Goal: Transaction & Acquisition: Purchase product/service

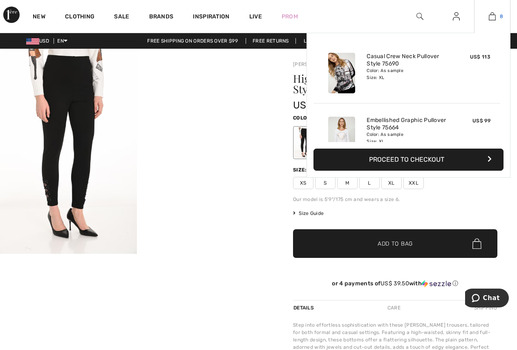
click at [492, 16] on img at bounding box center [492, 16] width 7 height 10
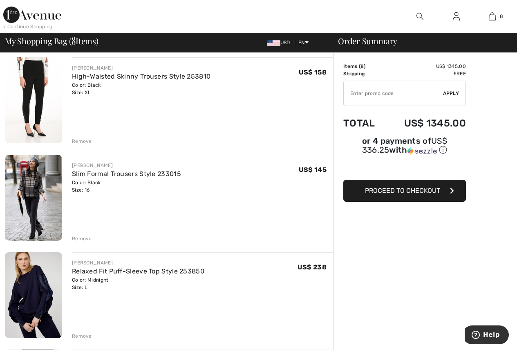
scroll to position [260, 0]
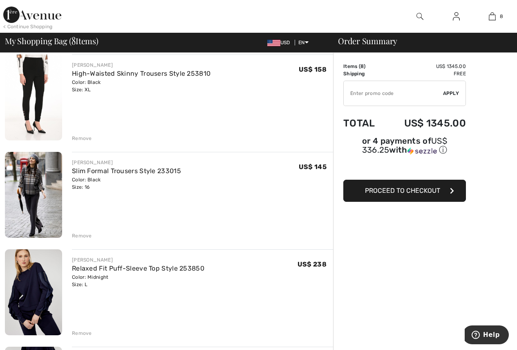
click at [76, 235] on div "Remove" at bounding box center [82, 235] width 20 height 7
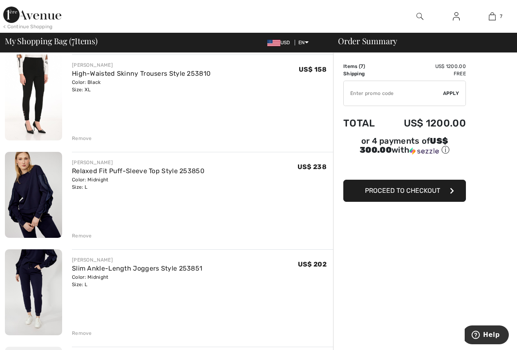
click at [87, 140] on div "Remove" at bounding box center [82, 138] width 20 height 7
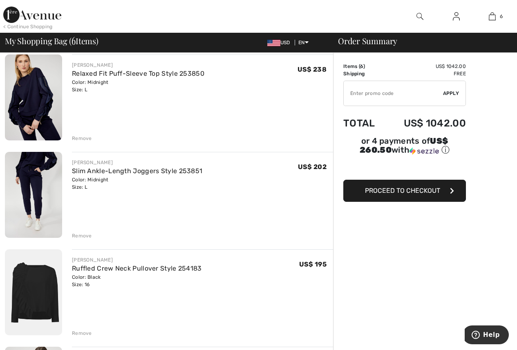
click at [74, 334] on div "Remove" at bounding box center [82, 332] width 20 height 7
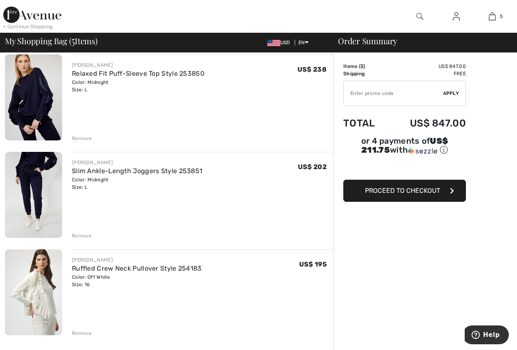
click at [85, 331] on div "Remove" at bounding box center [82, 332] width 20 height 7
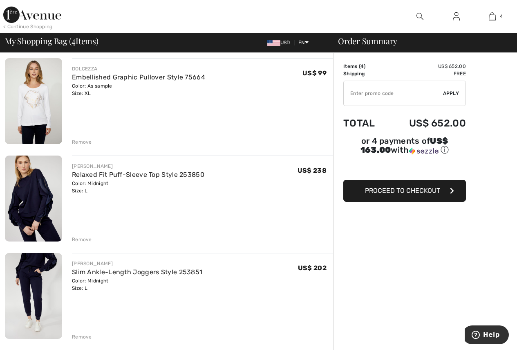
scroll to position [155, 0]
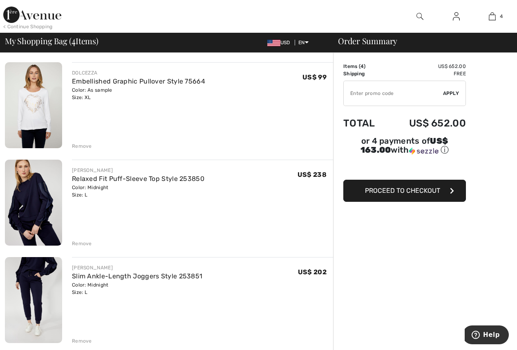
click at [90, 146] on div "Remove" at bounding box center [82, 145] width 20 height 7
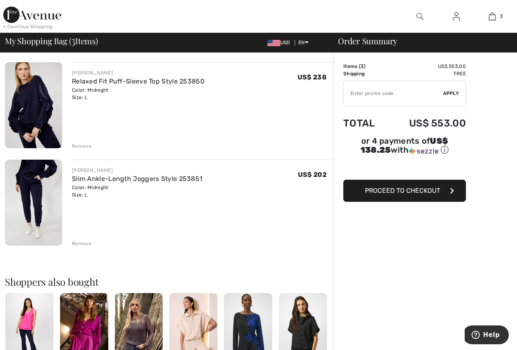
click at [47, 113] on img at bounding box center [33, 105] width 57 height 86
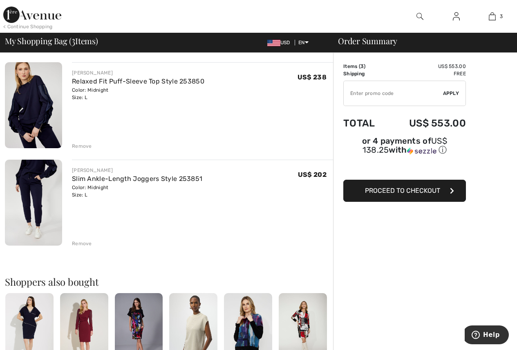
click at [28, 184] on img at bounding box center [33, 203] width 57 height 86
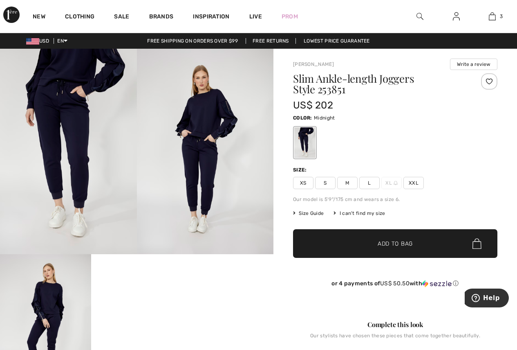
click at [316, 211] on span "Size Guide" at bounding box center [308, 212] width 31 height 7
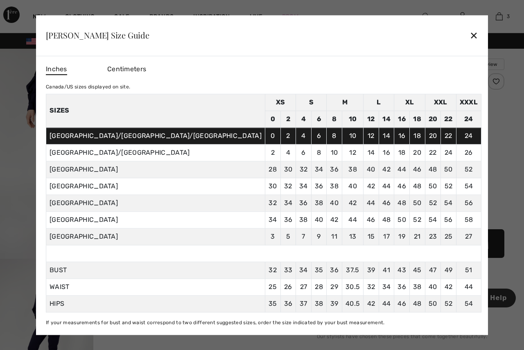
click at [469, 32] on div "✕" at bounding box center [473, 35] width 9 height 17
